Goal: Task Accomplishment & Management: Use online tool/utility

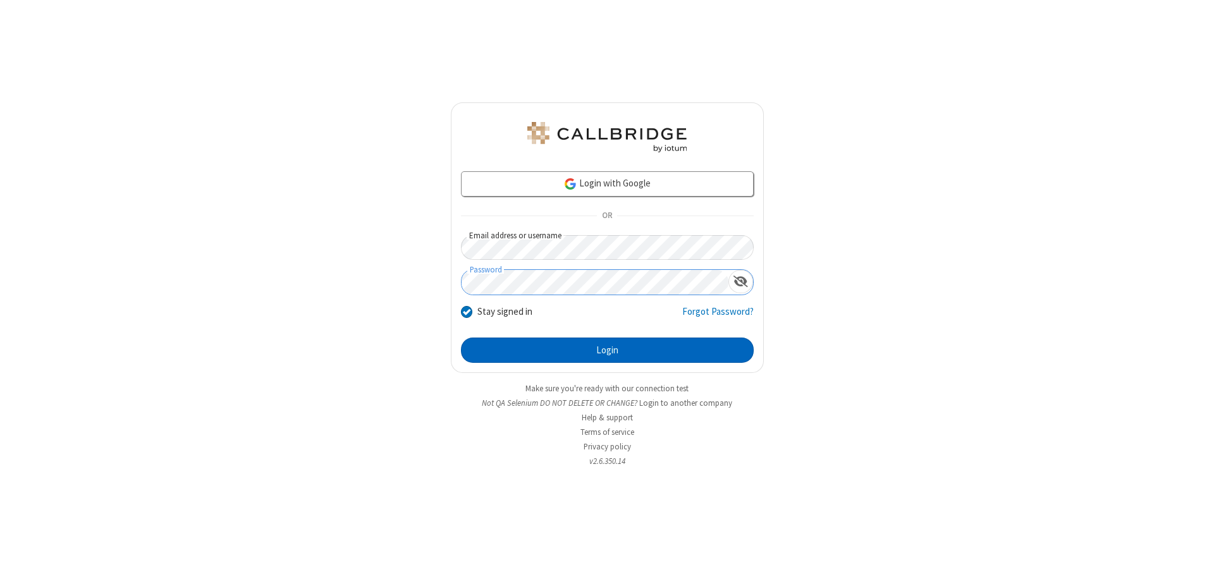
click at [607, 350] on button "Login" at bounding box center [607, 350] width 293 height 25
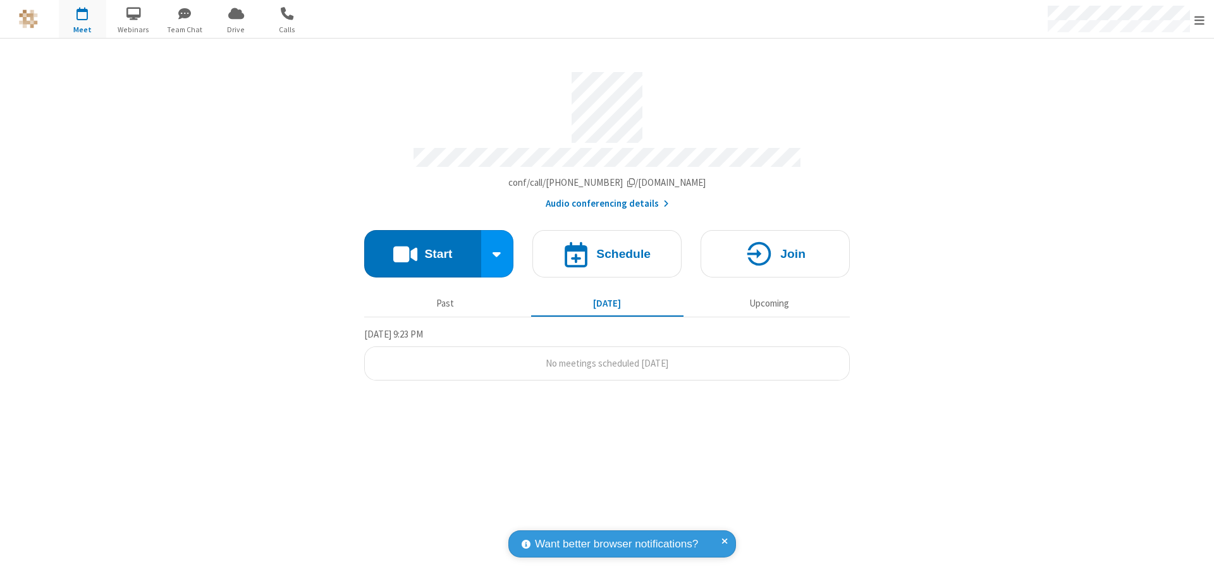
click at [422, 248] on button "Start" at bounding box center [422, 253] width 117 height 47
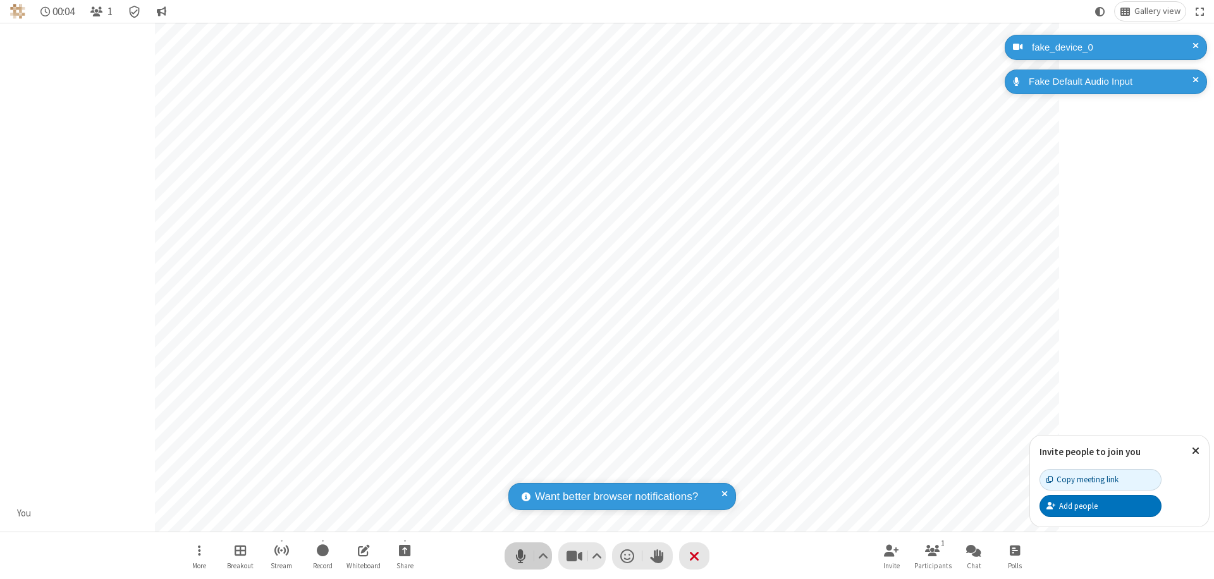
click at [521, 556] on span "Mute (⌘+Shift+A)" at bounding box center [520, 556] width 19 height 18
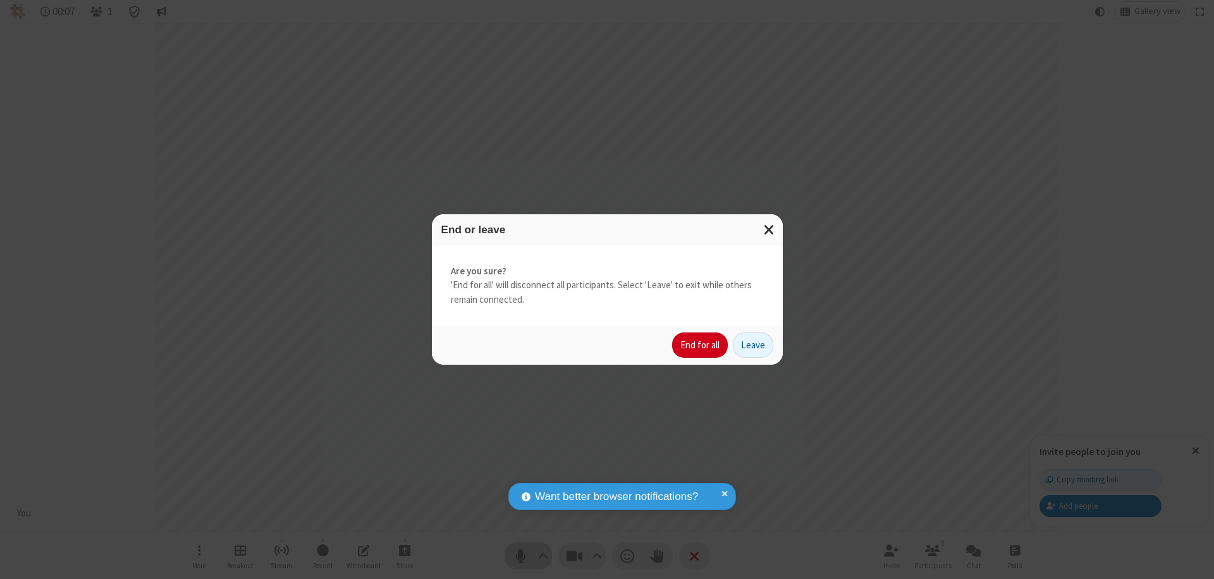
click at [701, 345] on button "End for all" at bounding box center [700, 345] width 56 height 25
